Goal: Find specific page/section: Find specific page/section

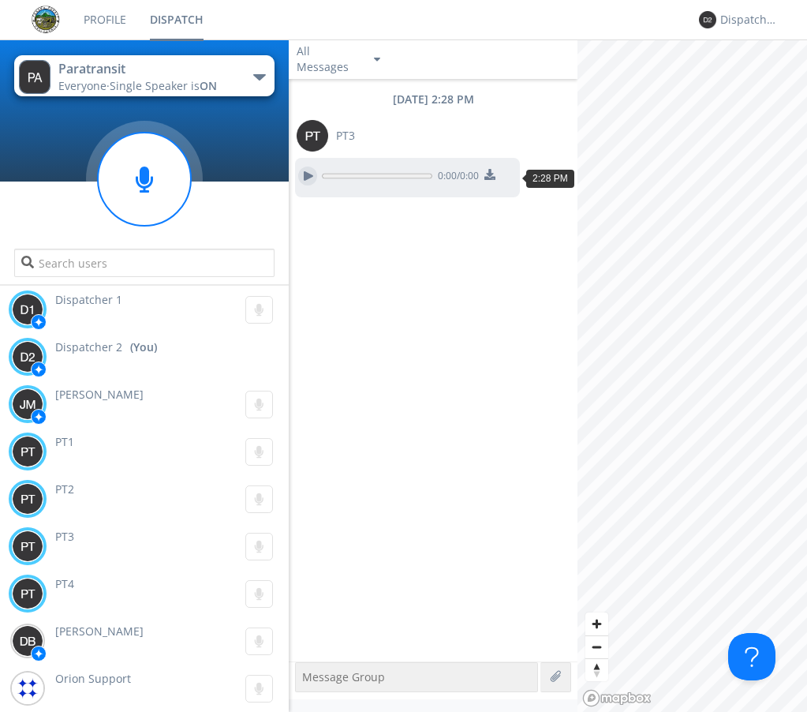
click at [316, 175] on div at bounding box center [307, 175] width 19 height 19
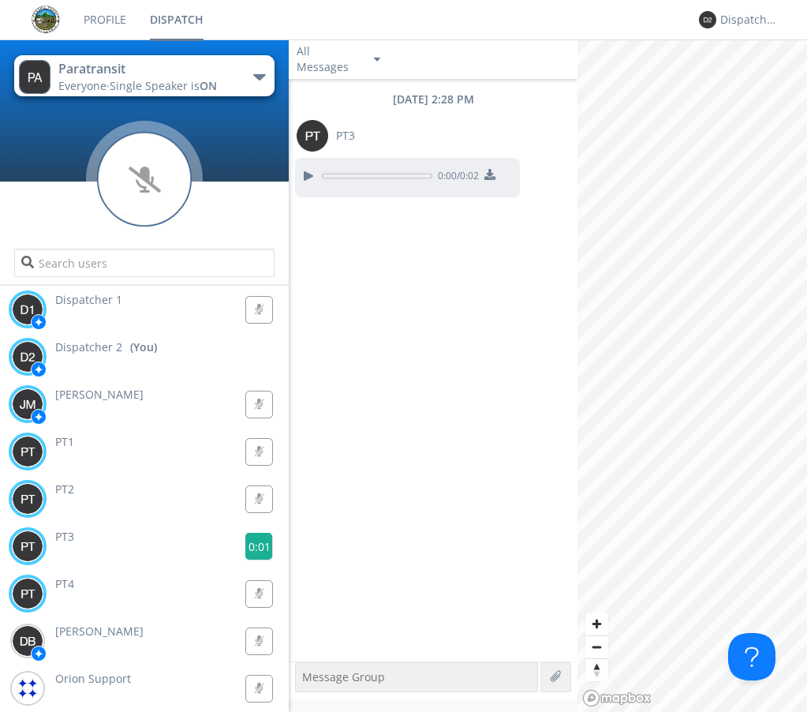
click at [245, 544] on g at bounding box center [259, 547] width 28 height 28
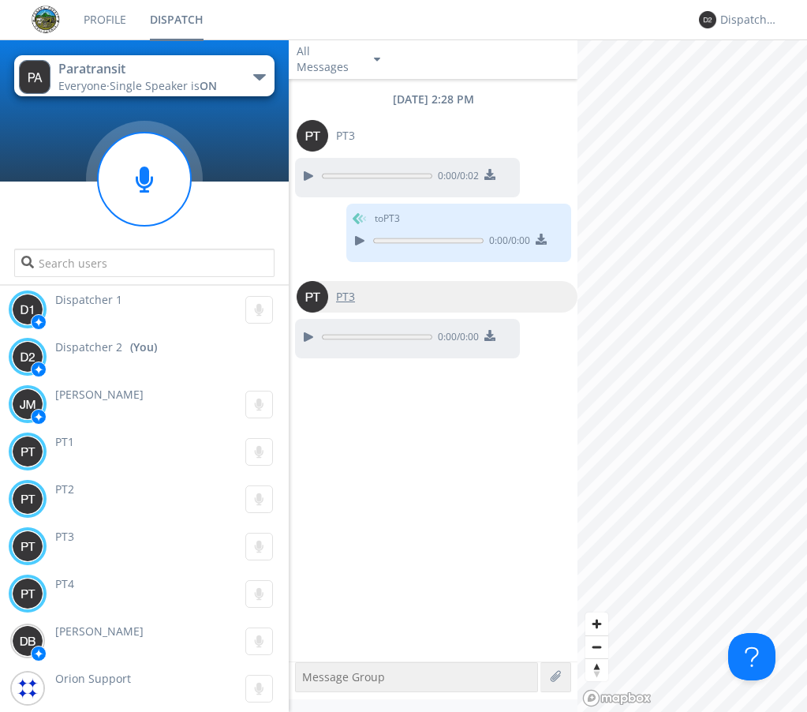
click at [311, 294] on img at bounding box center [313, 297] width 32 height 32
type input "PT3"
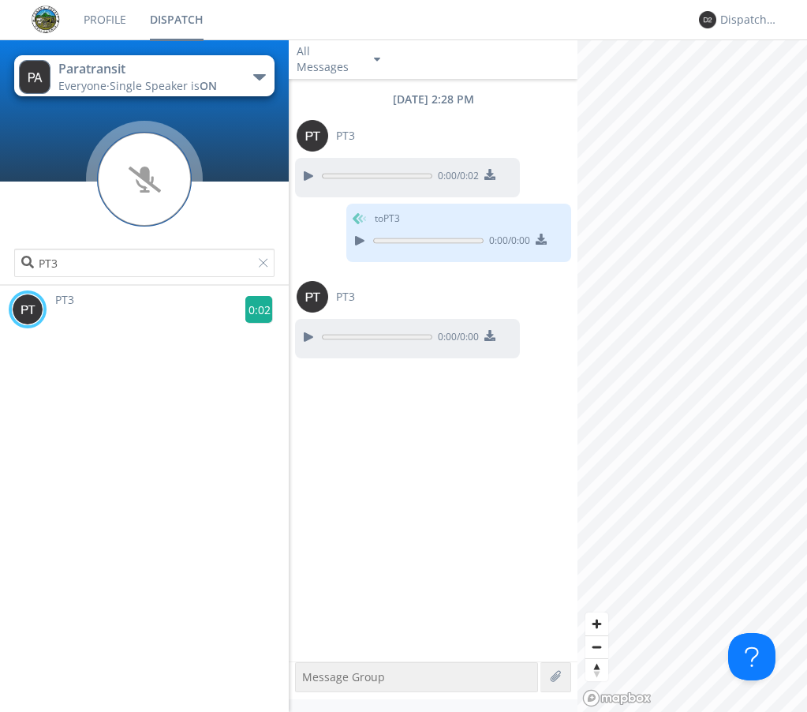
click at [252, 299] on g at bounding box center [259, 310] width 28 height 28
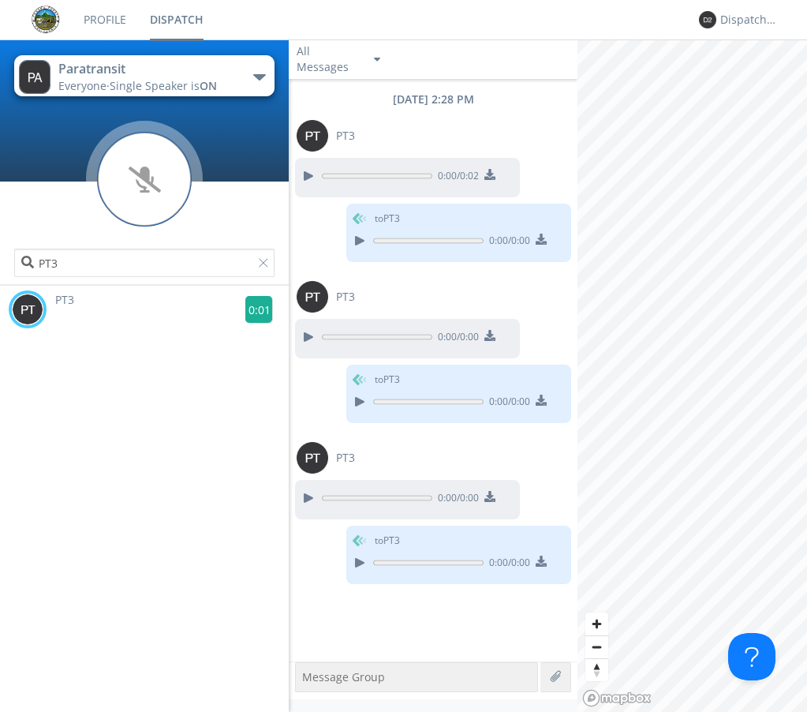
click at [252, 311] on g at bounding box center [259, 310] width 28 height 28
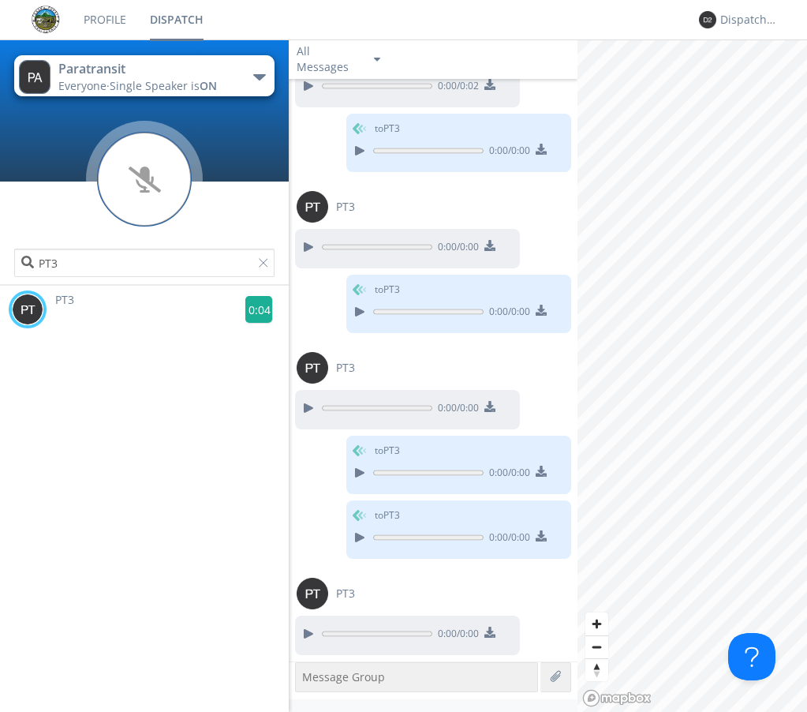
scroll to position [155, 0]
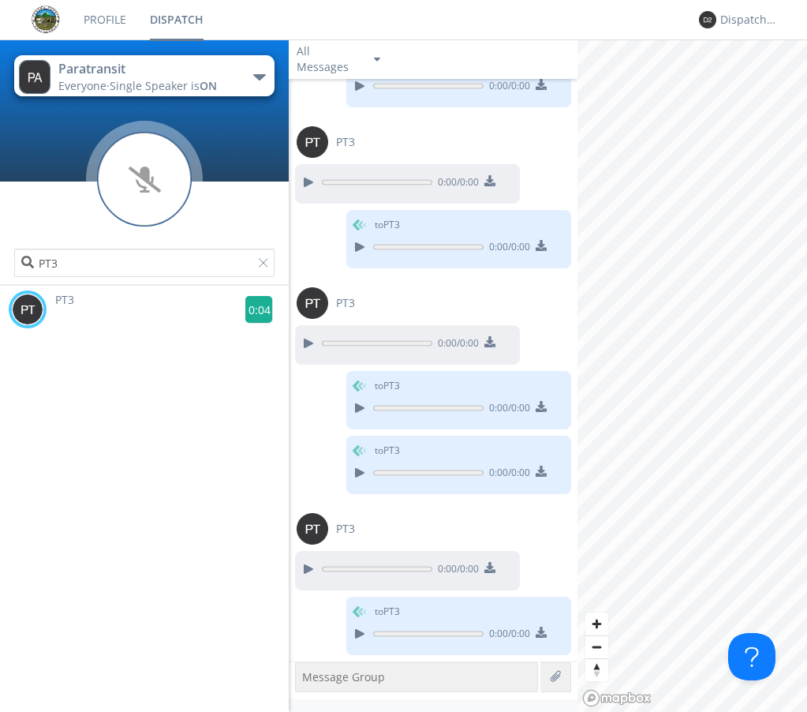
click at [246, 300] on g at bounding box center [259, 310] width 28 height 28
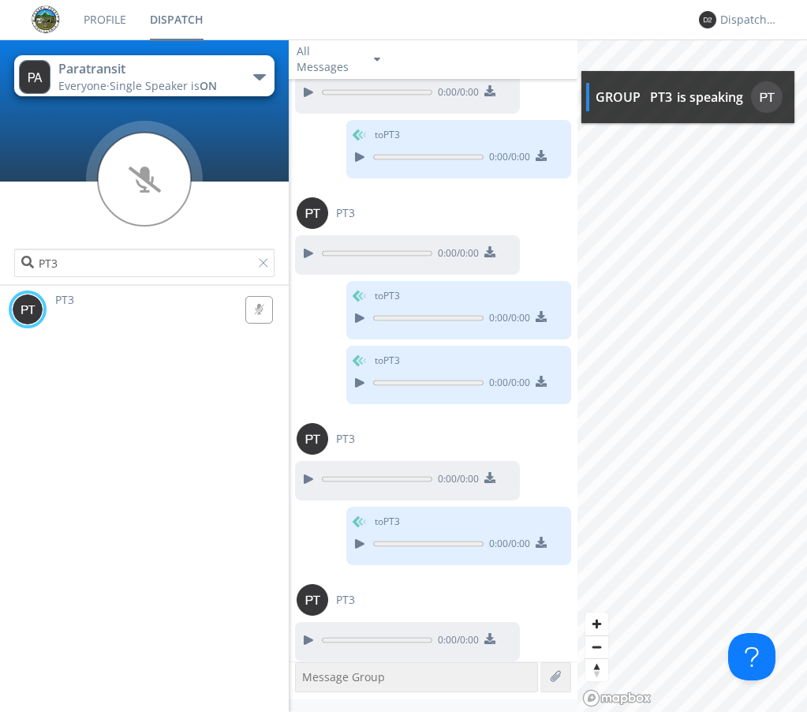
scroll to position [251, 0]
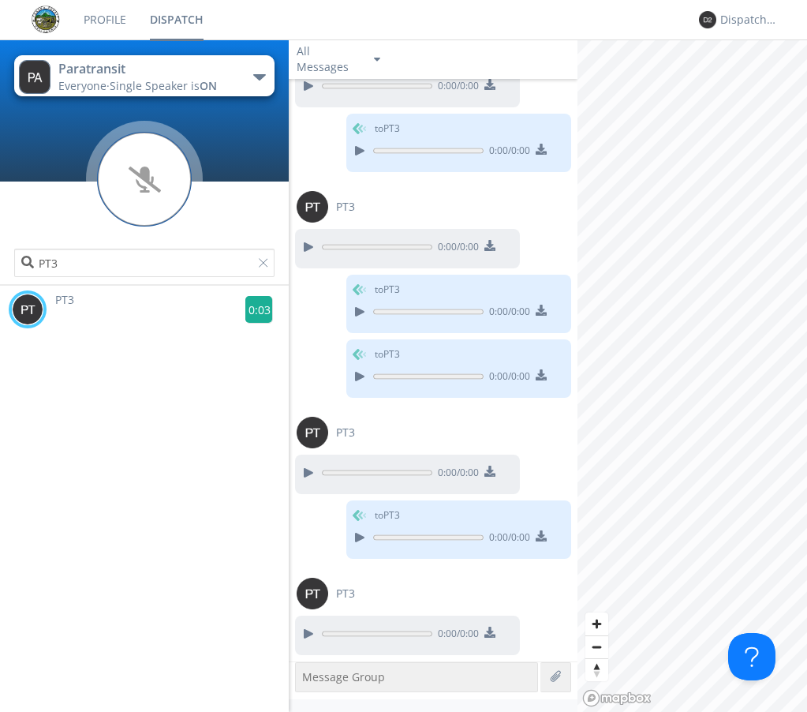
click at [257, 309] on g at bounding box center [259, 310] width 28 height 28
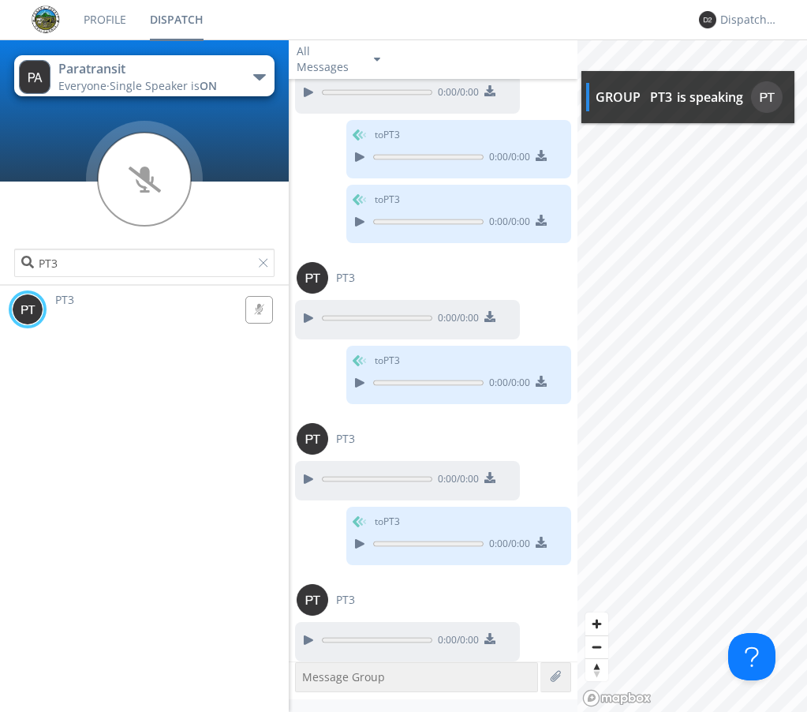
scroll to position [412, 0]
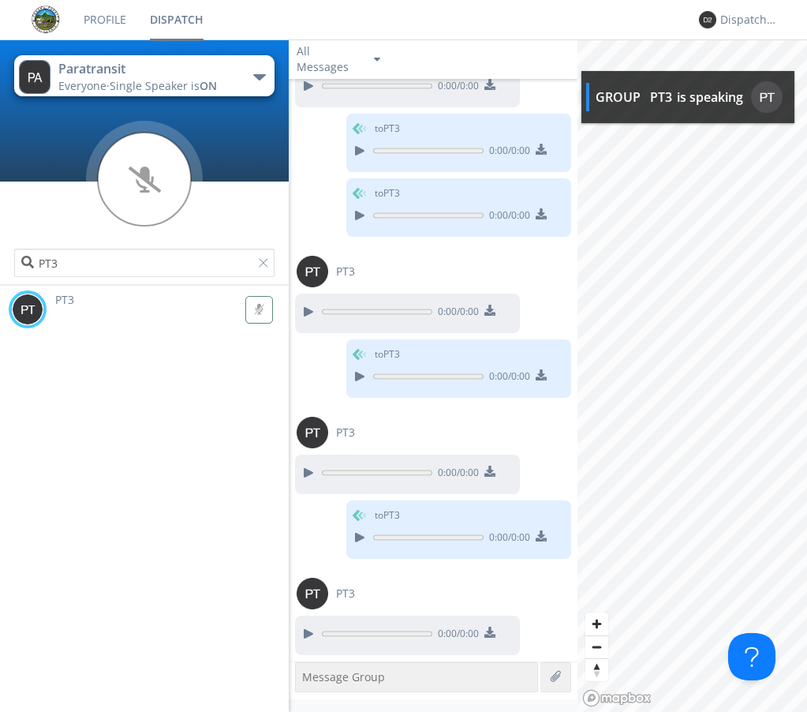
click at [260, 307] on g at bounding box center [258, 309] width 27 height 27
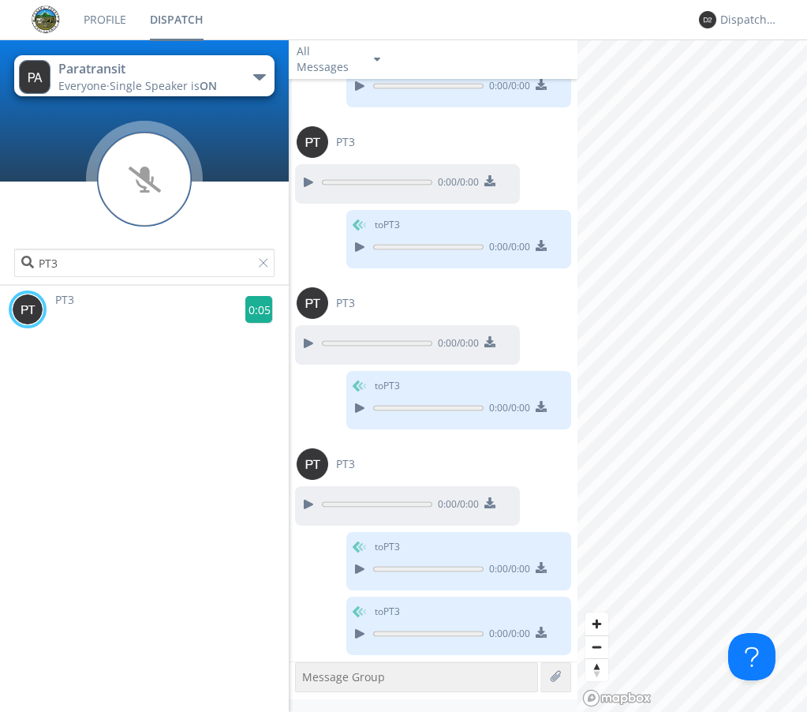
scroll to position [606, 0]
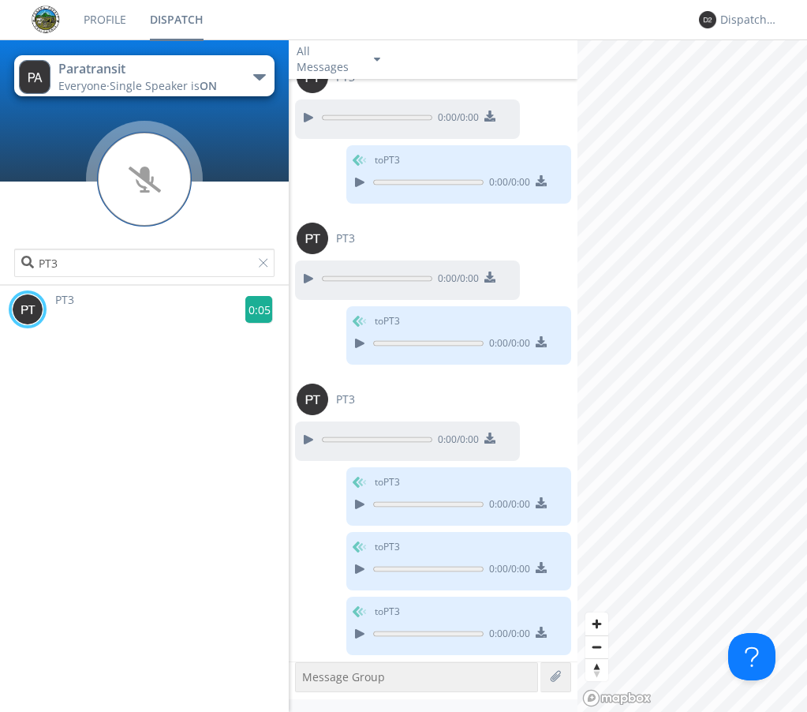
click at [256, 309] on g at bounding box center [259, 310] width 28 height 28
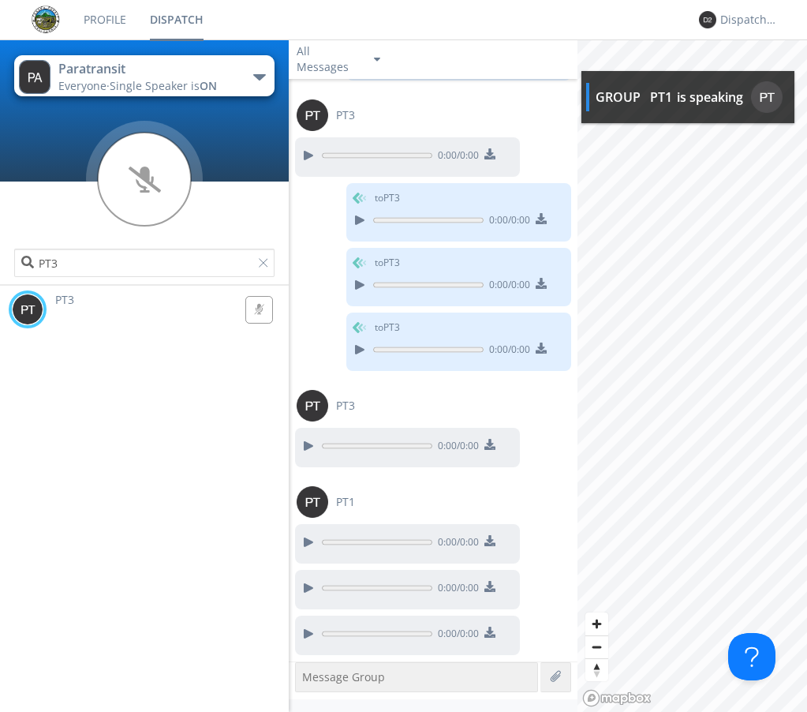
scroll to position [983, 0]
